Goal: Navigation & Orientation: Find specific page/section

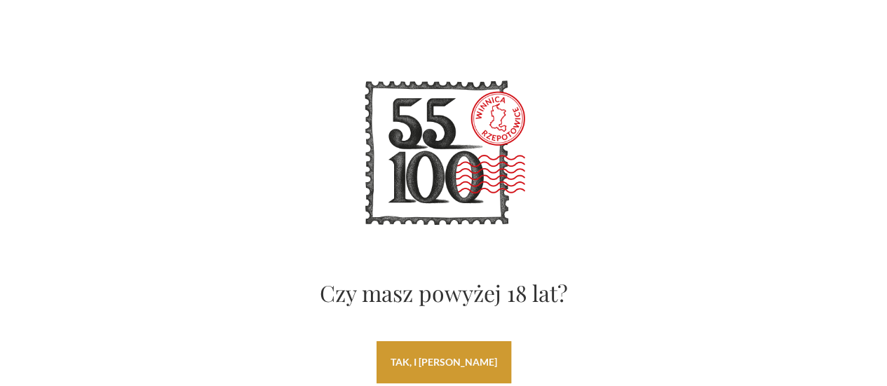
click at [465, 376] on link "tak, i uwielbiam wino" at bounding box center [443, 362] width 135 height 42
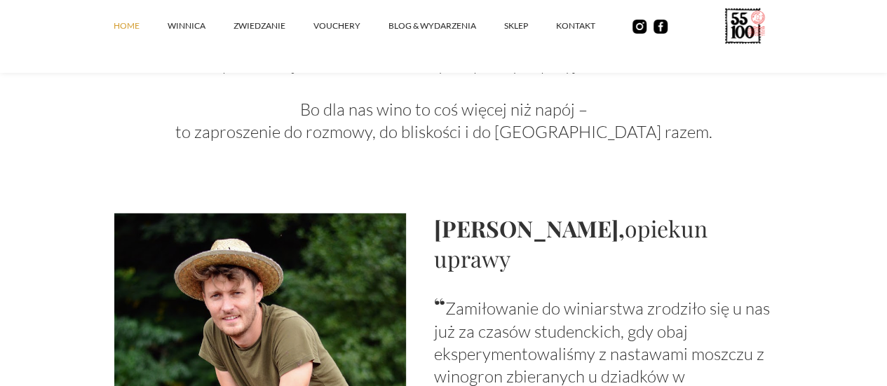
scroll to position [1801, 0]
